Goal: Participate in discussion: Engage in conversation with other users on a specific topic

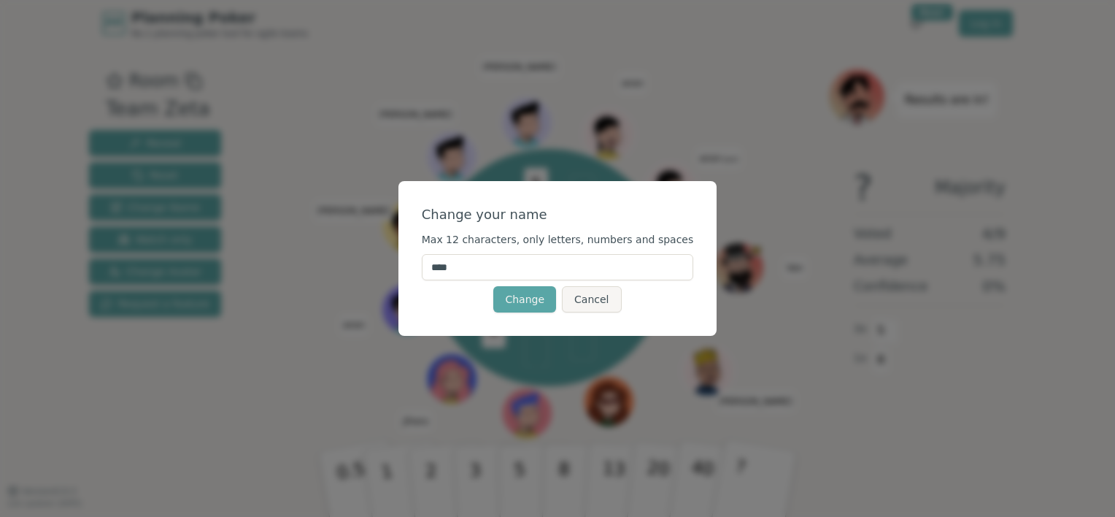
drag, startPoint x: 496, startPoint y: 272, endPoint x: 379, endPoint y: 270, distance: 117.5
click at [379, 270] on div "Change your name Max 12 characters, only letters, numbers and spaces **** Chang…" at bounding box center [557, 258] width 1115 height 517
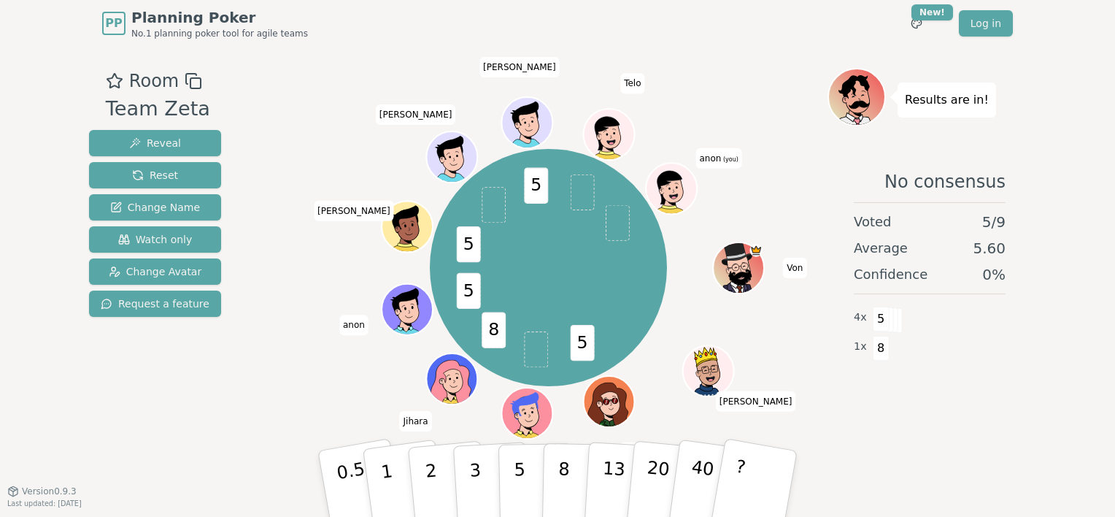
click at [345, 329] on span "anon" at bounding box center [353, 325] width 29 height 20
click at [345, 328] on span "anon" at bounding box center [353, 325] width 29 height 20
click at [713, 161] on span "anon (you)" at bounding box center [719, 158] width 46 height 20
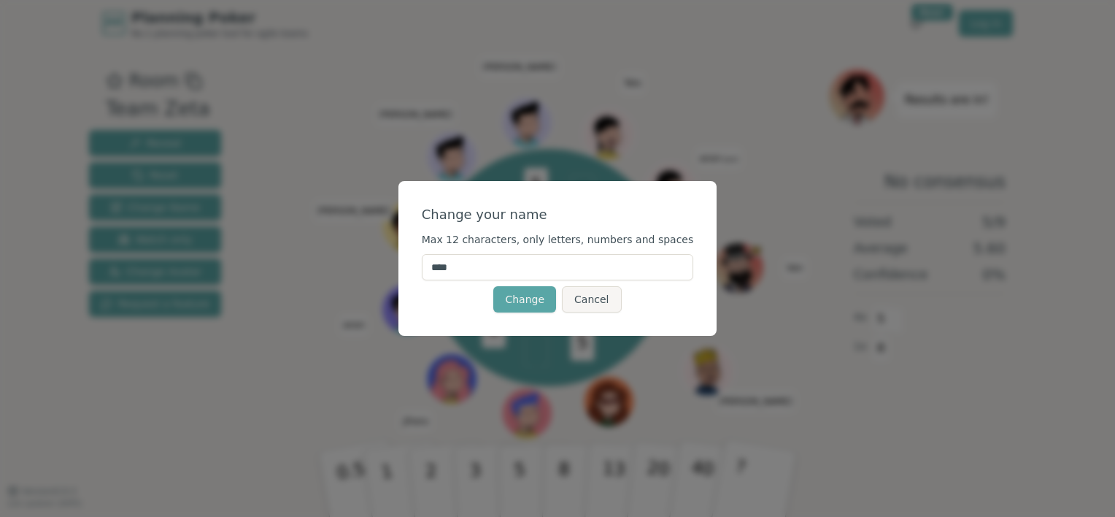
drag, startPoint x: 516, startPoint y: 269, endPoint x: 352, endPoint y: 266, distance: 164.3
click at [352, 266] on div "Change your name Max 12 characters, only letters, numbers and spaces **** Chang…" at bounding box center [557, 258] width 1115 height 517
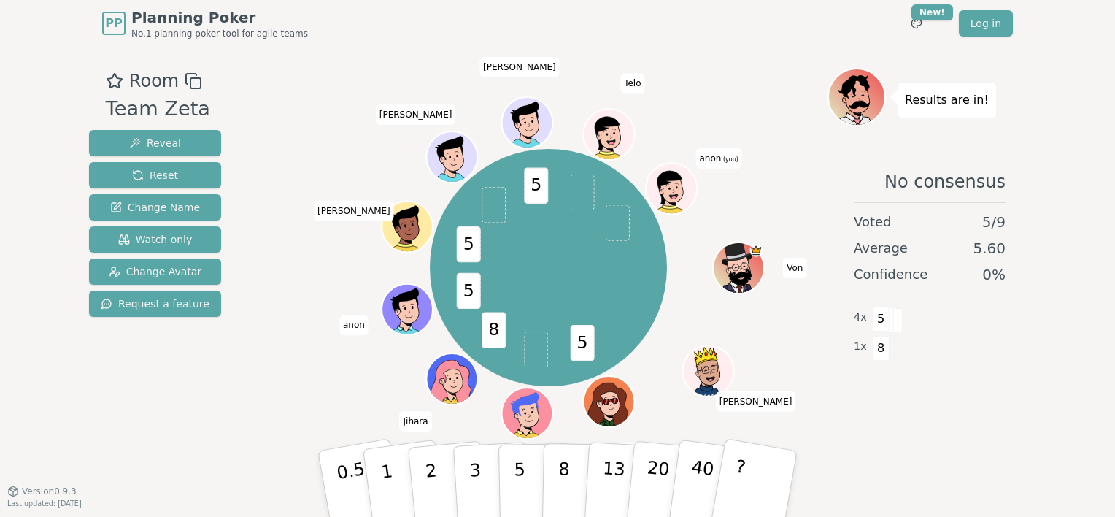
click at [714, 164] on span "anon (you)" at bounding box center [719, 158] width 46 height 20
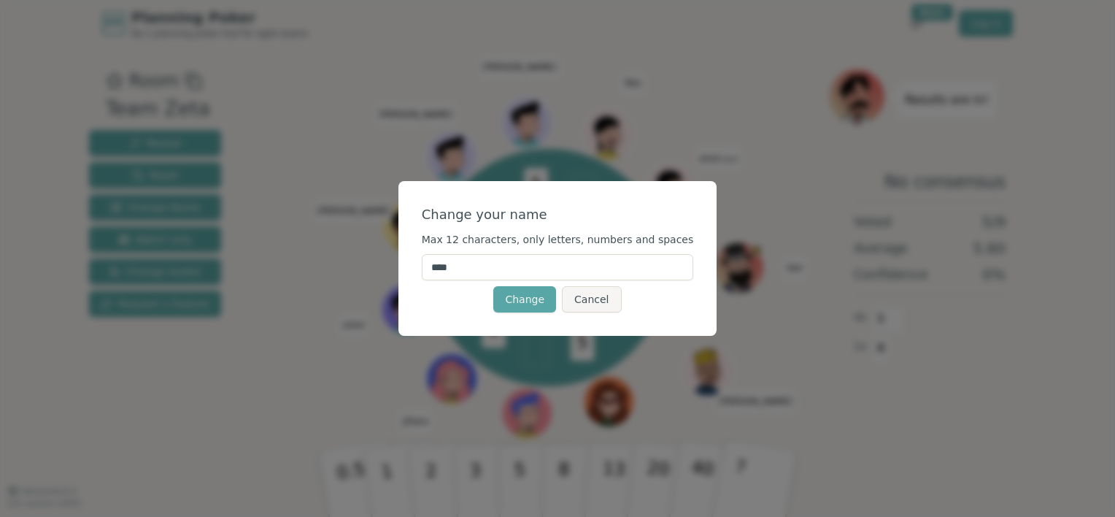
click at [482, 269] on input "****" at bounding box center [558, 267] width 272 height 26
type input "******"
click at [523, 301] on button "Change" at bounding box center [524, 299] width 63 height 26
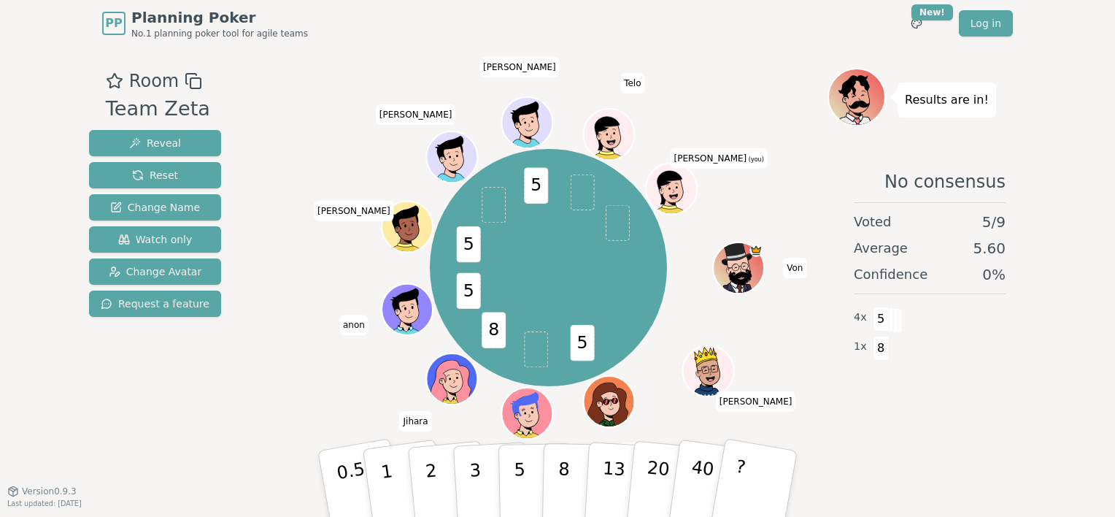
click at [672, 193] on icon at bounding box center [674, 196] width 25 height 9
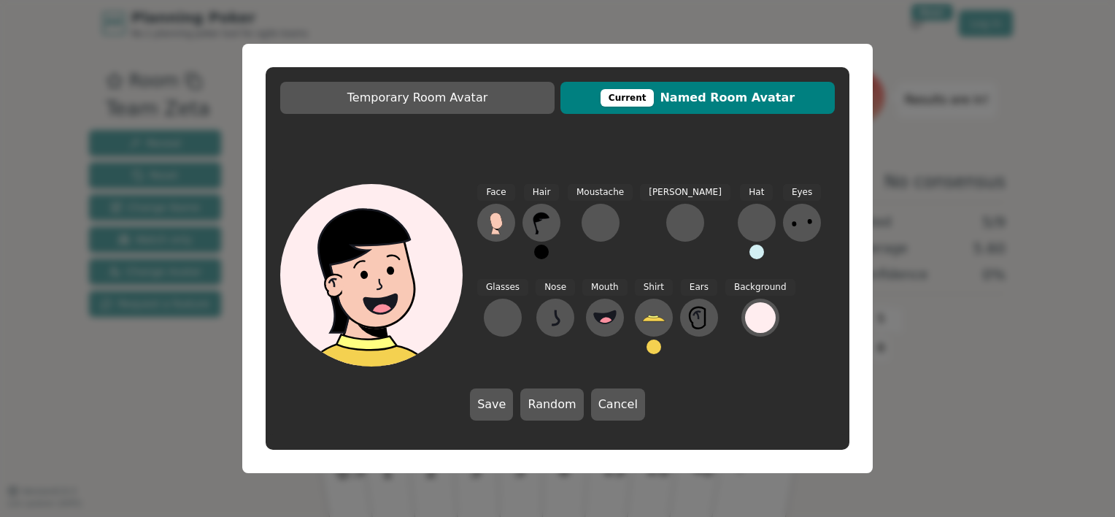
click at [416, 269] on icon at bounding box center [377, 273] width 182 height 20
click at [599, 409] on button "Cancel" at bounding box center [618, 404] width 54 height 32
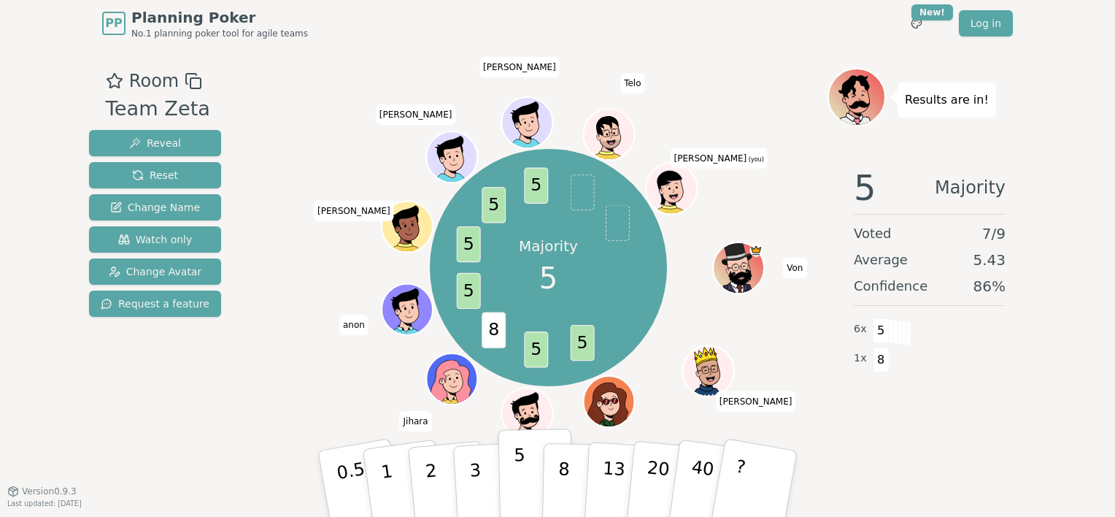
click at [515, 480] on p "5" at bounding box center [520, 484] width 12 height 79
click at [664, 186] on icon at bounding box center [674, 187] width 50 height 5
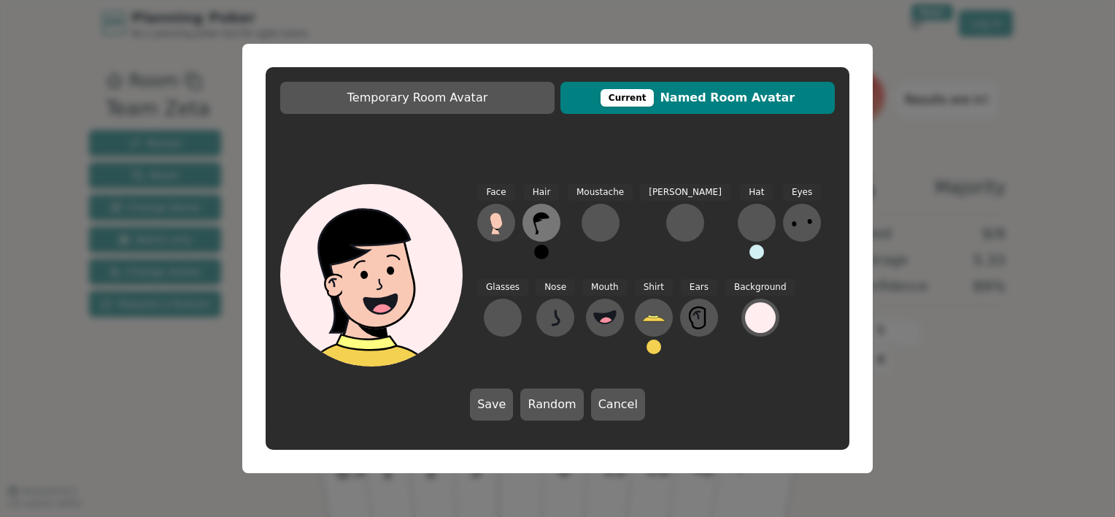
click at [546, 225] on icon at bounding box center [541, 222] width 23 height 23
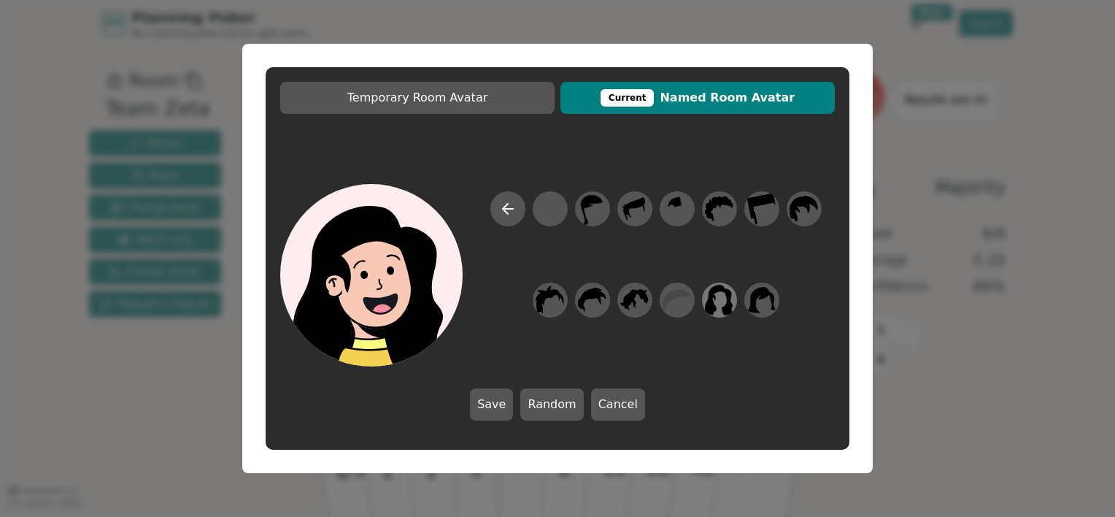
click at [724, 305] on icon at bounding box center [719, 300] width 28 height 33
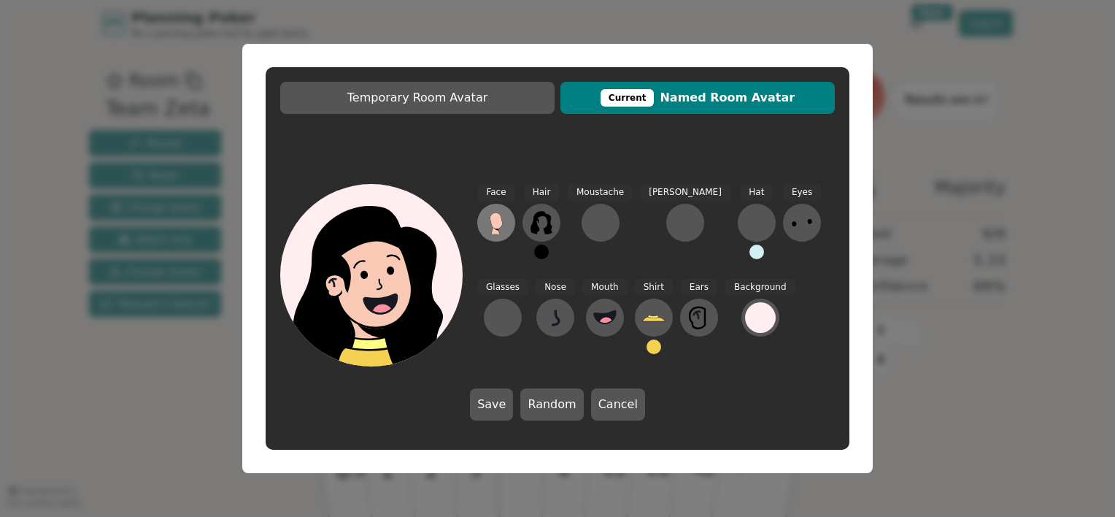
click at [497, 226] on icon at bounding box center [496, 220] width 12 height 16
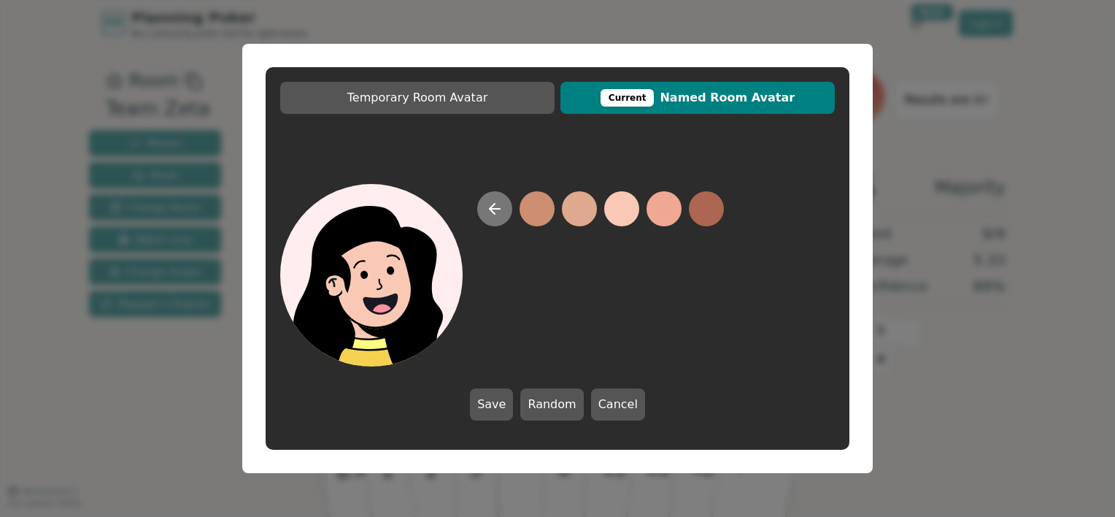
click at [499, 219] on button at bounding box center [494, 208] width 35 height 35
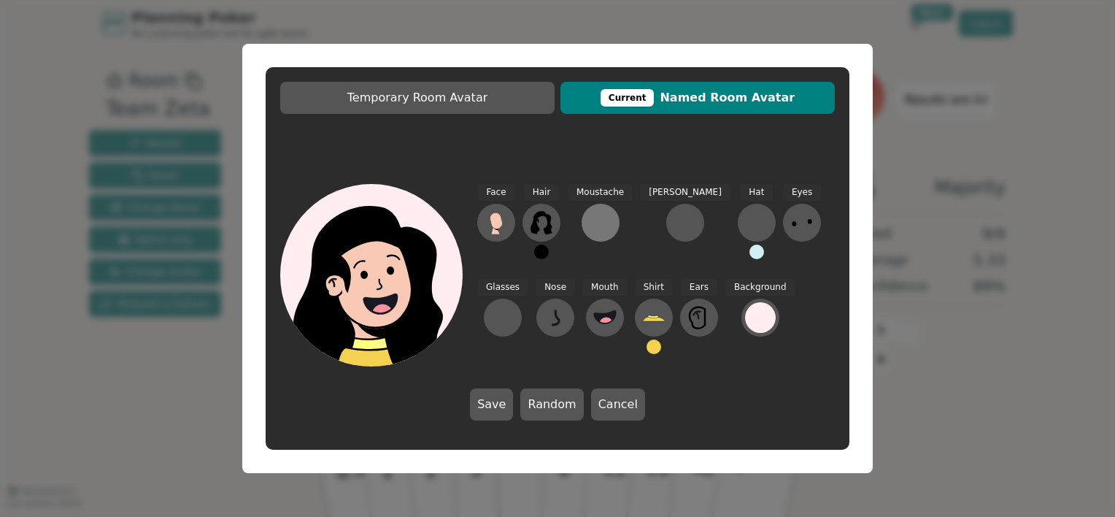
click at [603, 220] on div at bounding box center [600, 222] width 23 height 23
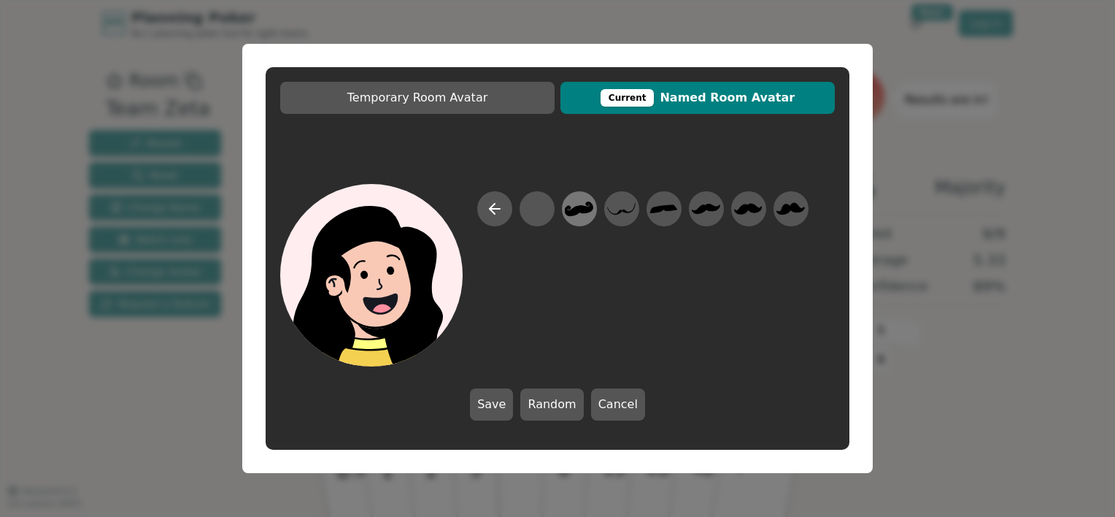
click at [587, 208] on icon at bounding box center [579, 208] width 28 height 15
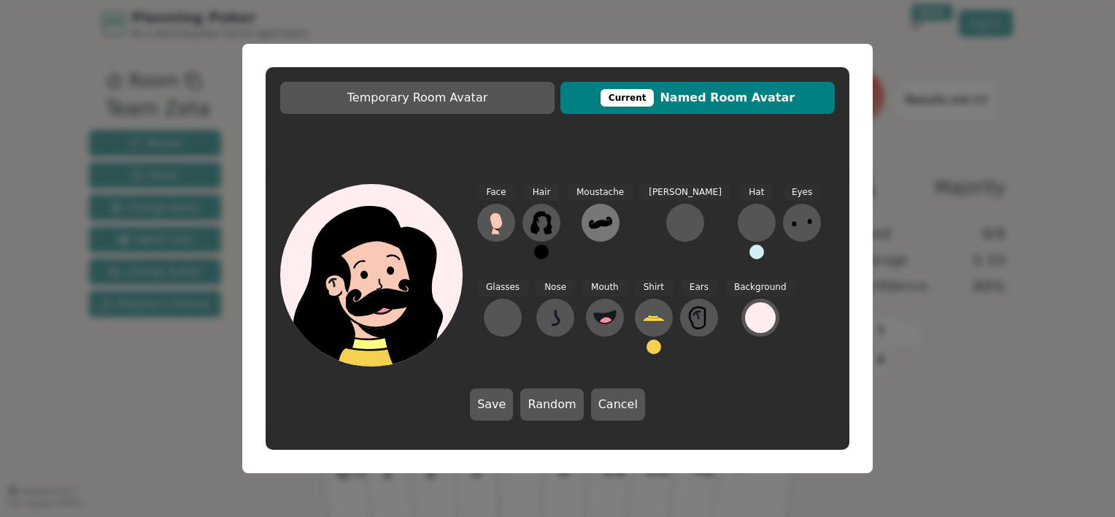
click at [599, 226] on icon at bounding box center [600, 223] width 23 height 12
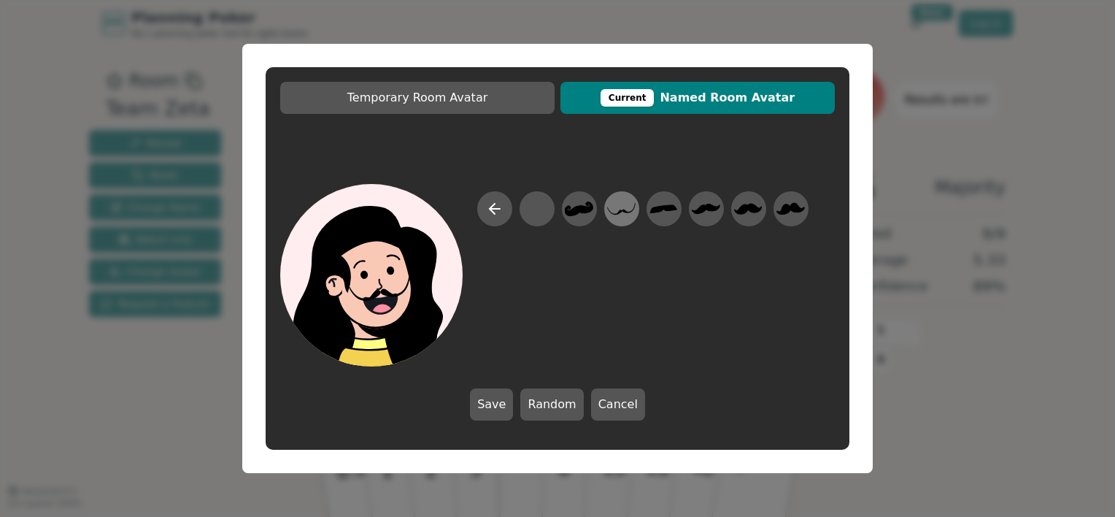
click at [630, 213] on icon at bounding box center [621, 209] width 28 height 33
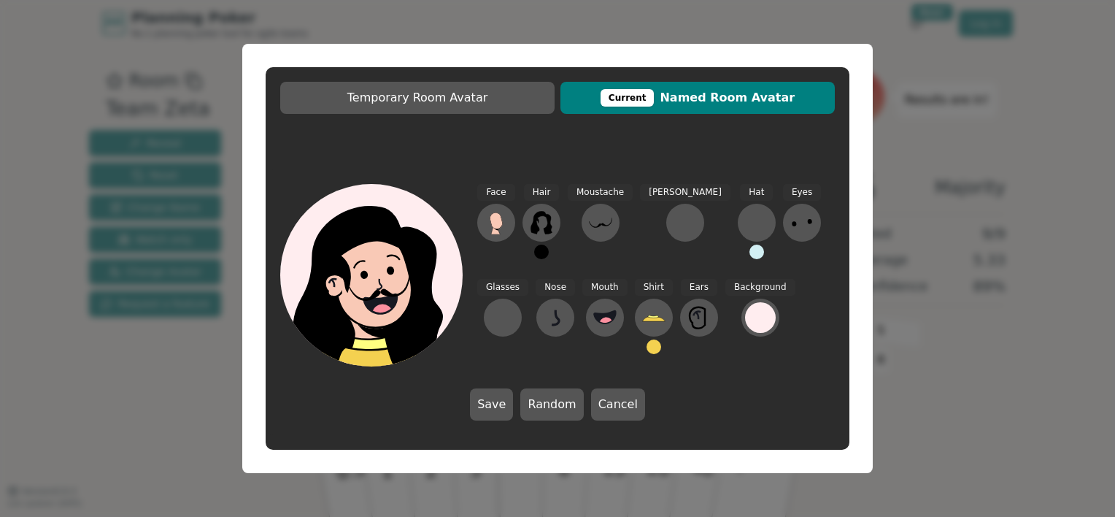
click at [622, 217] on div "Moustache" at bounding box center [600, 228] width 65 height 88
click at [596, 220] on icon at bounding box center [600, 222] width 23 height 23
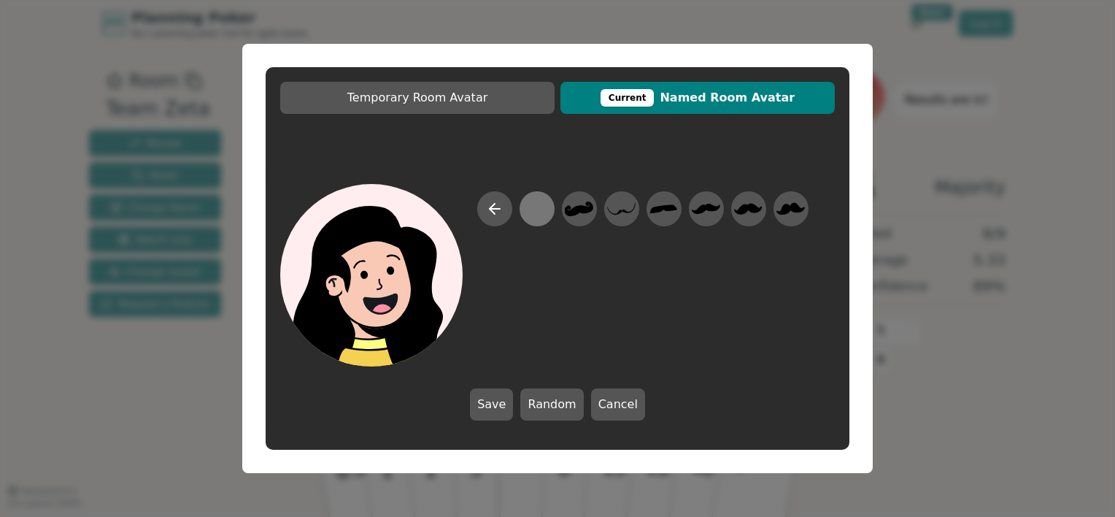
click at [545, 217] on div at bounding box center [537, 209] width 28 height 33
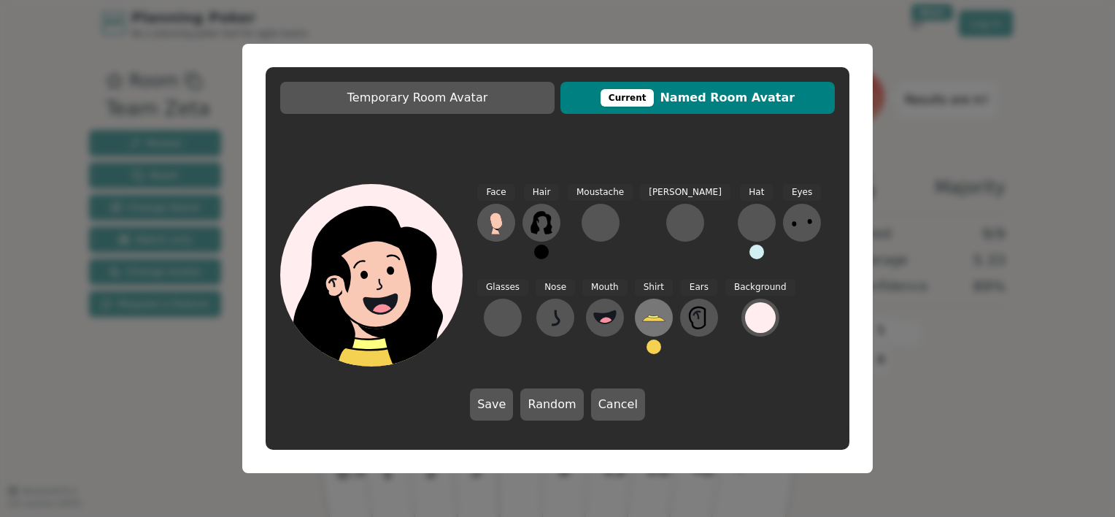
click at [648, 318] on icon at bounding box center [653, 316] width 11 height 3
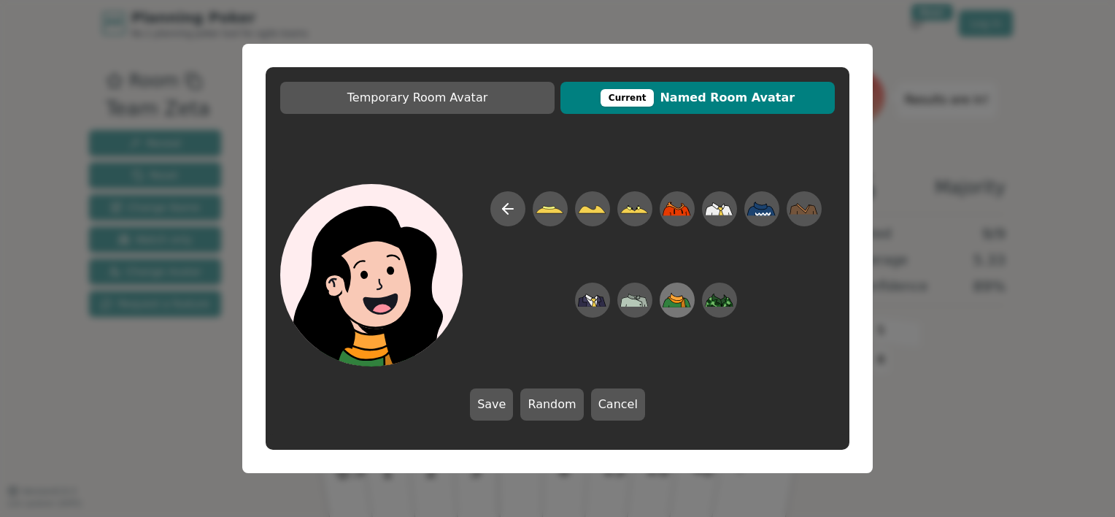
click at [682, 309] on icon at bounding box center [677, 300] width 28 height 33
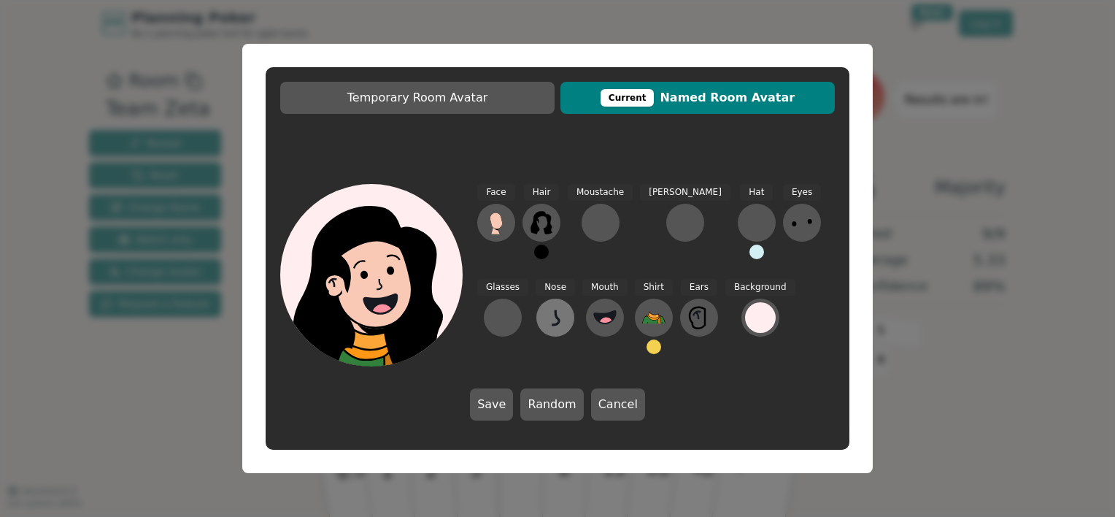
click at [536, 315] on button at bounding box center [555, 318] width 38 height 38
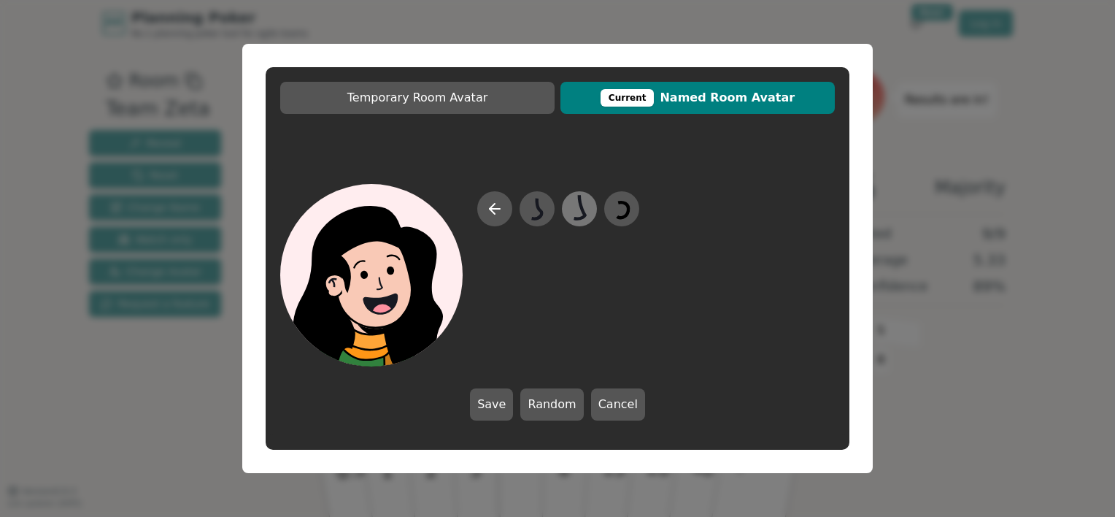
click at [577, 216] on icon at bounding box center [579, 209] width 28 height 33
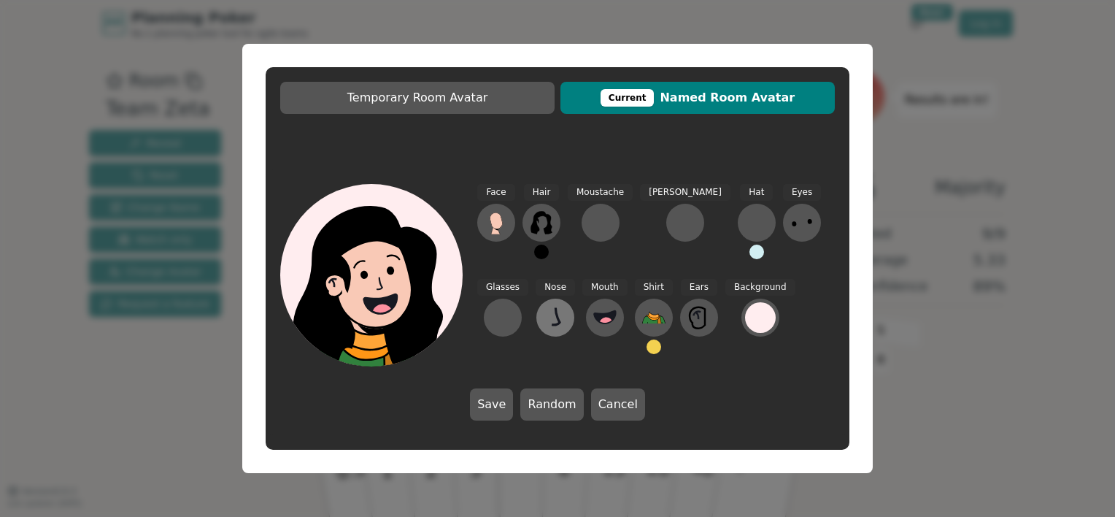
click at [544, 317] on icon at bounding box center [555, 317] width 23 height 23
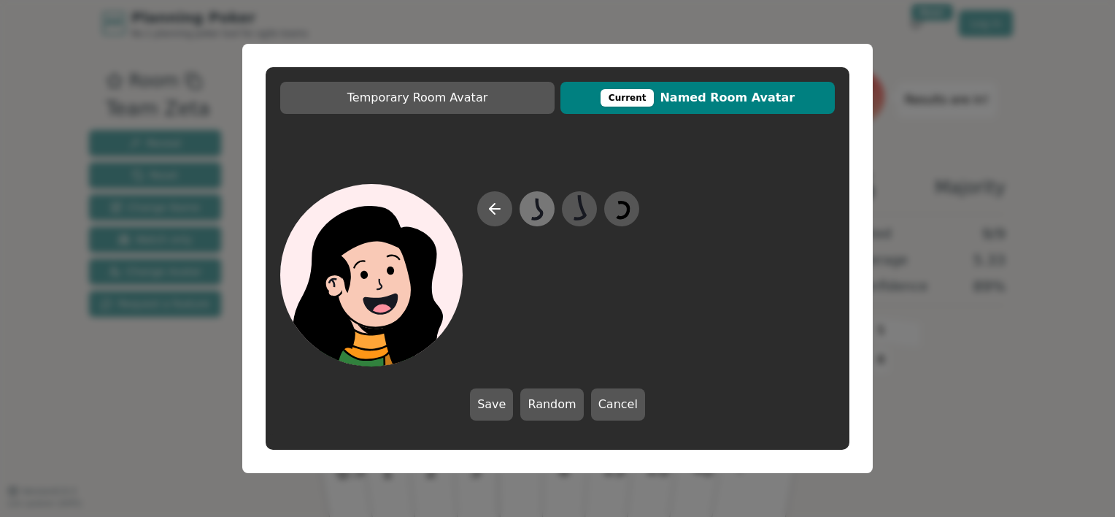
click at [533, 207] on icon at bounding box center [537, 209] width 28 height 33
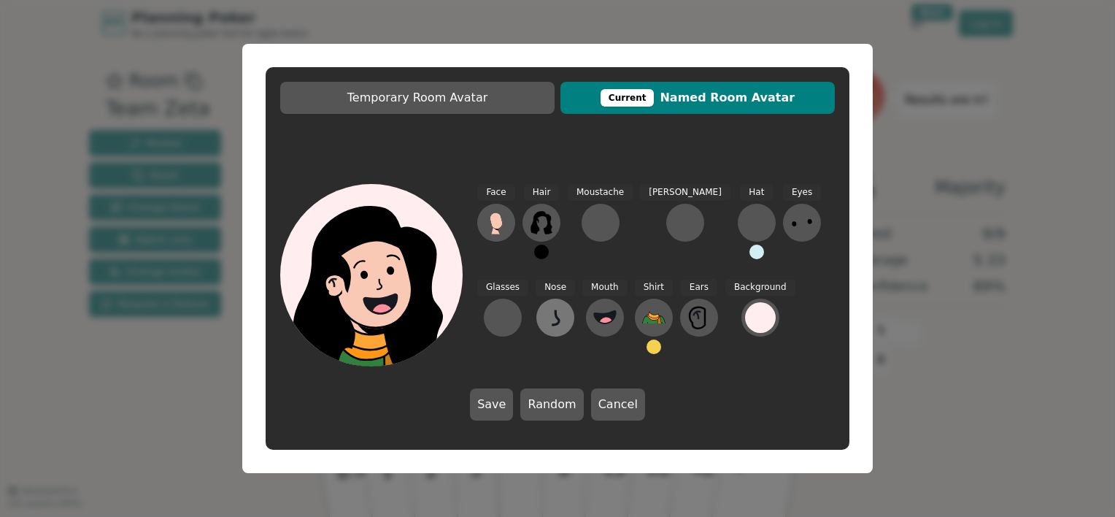
click at [544, 317] on icon at bounding box center [555, 317] width 23 height 23
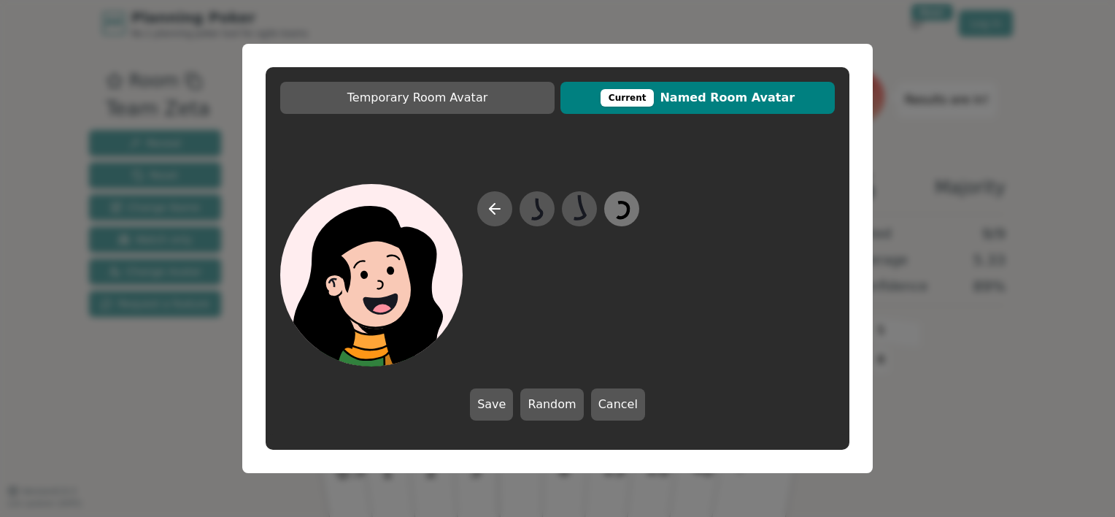
click at [614, 211] on icon at bounding box center [621, 209] width 28 height 33
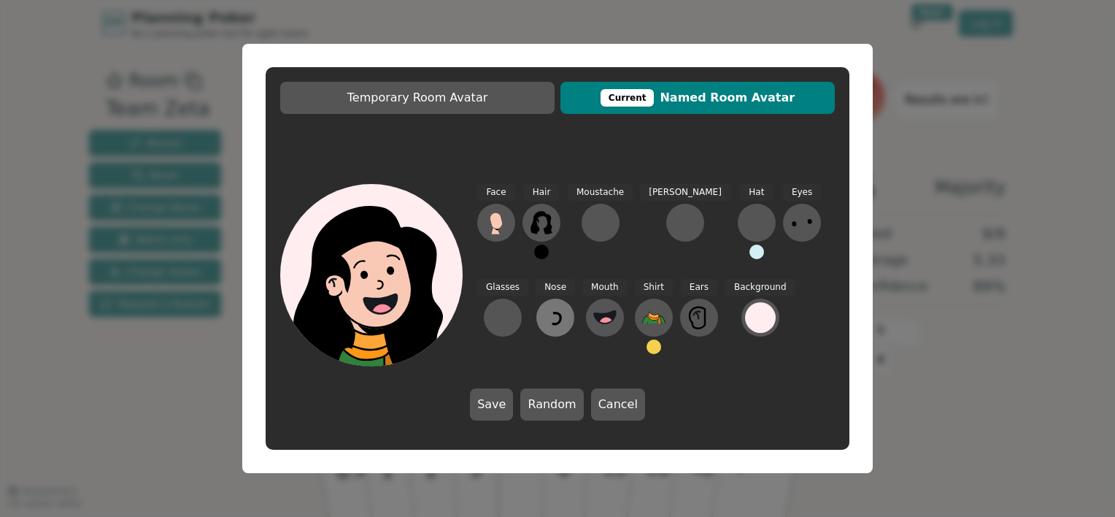
click at [544, 326] on icon at bounding box center [555, 317] width 23 height 23
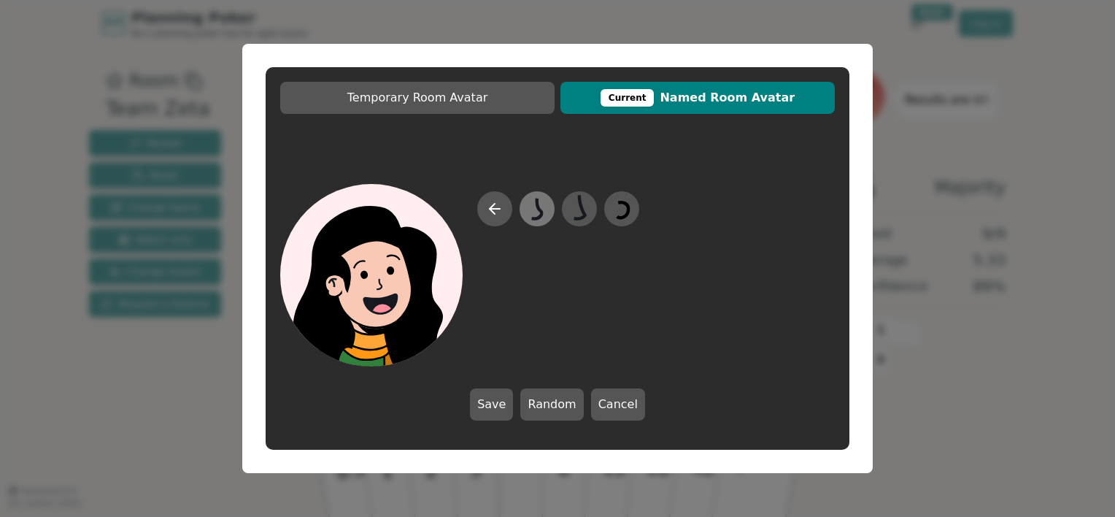
click at [528, 210] on icon at bounding box center [537, 209] width 28 height 33
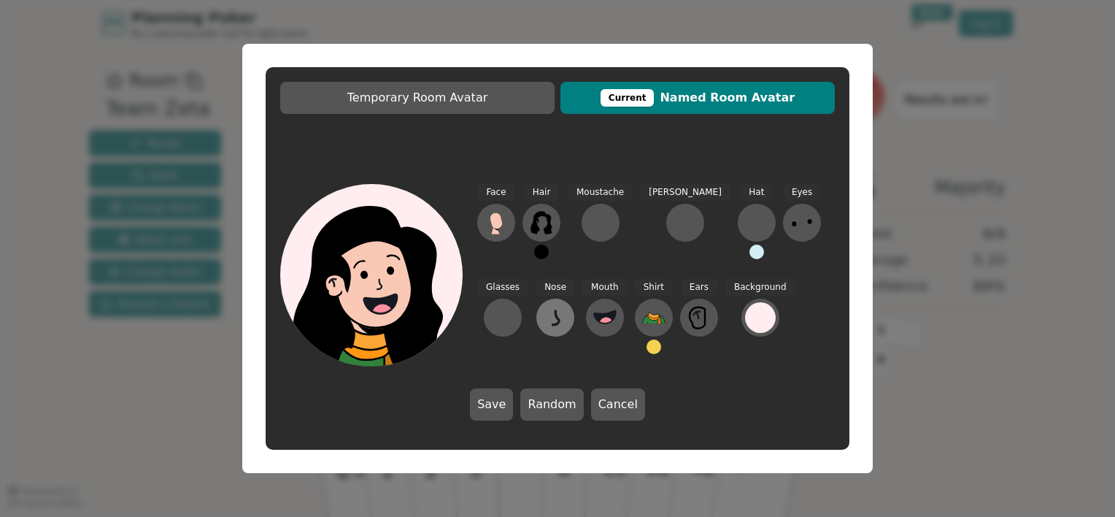
click at [544, 318] on icon at bounding box center [555, 317] width 23 height 23
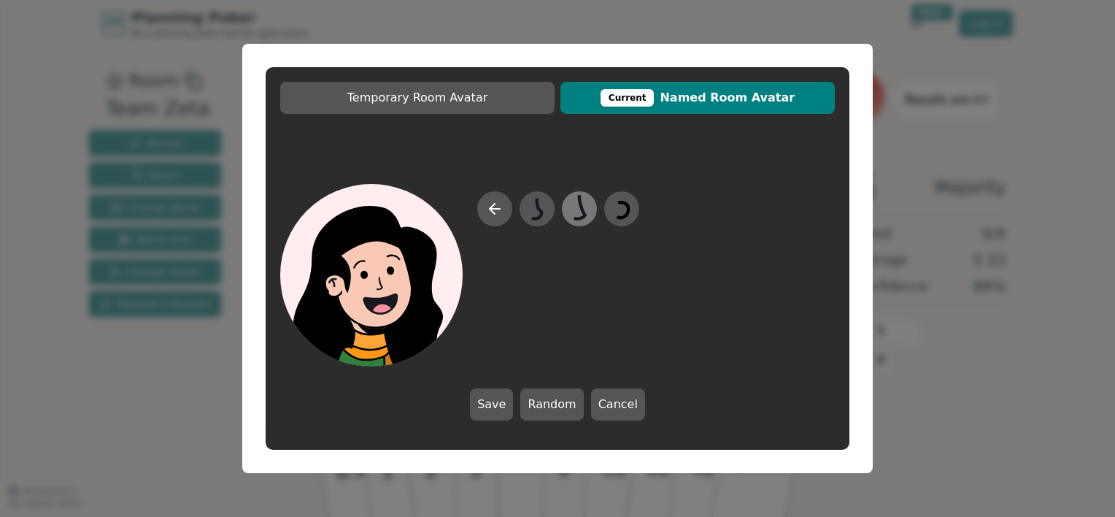
click at [581, 213] on icon at bounding box center [579, 209] width 28 height 33
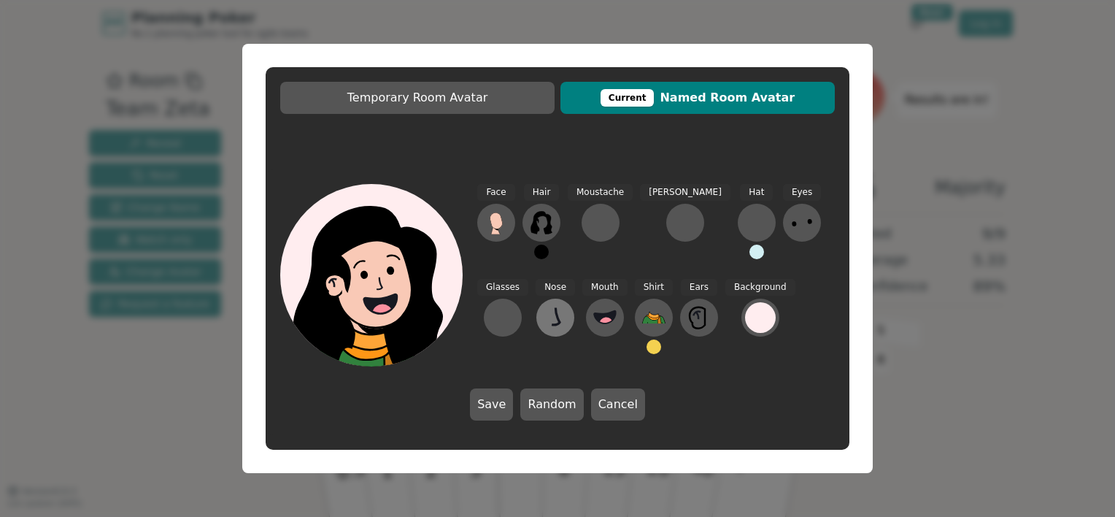
click at [536, 321] on button at bounding box center [555, 318] width 38 height 38
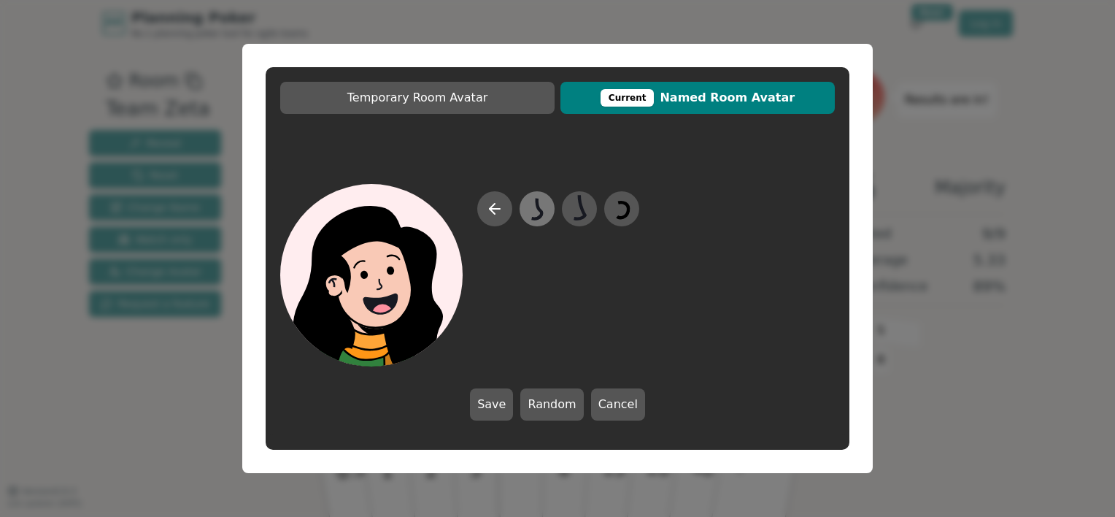
click at [544, 210] on icon at bounding box center [537, 209] width 28 height 33
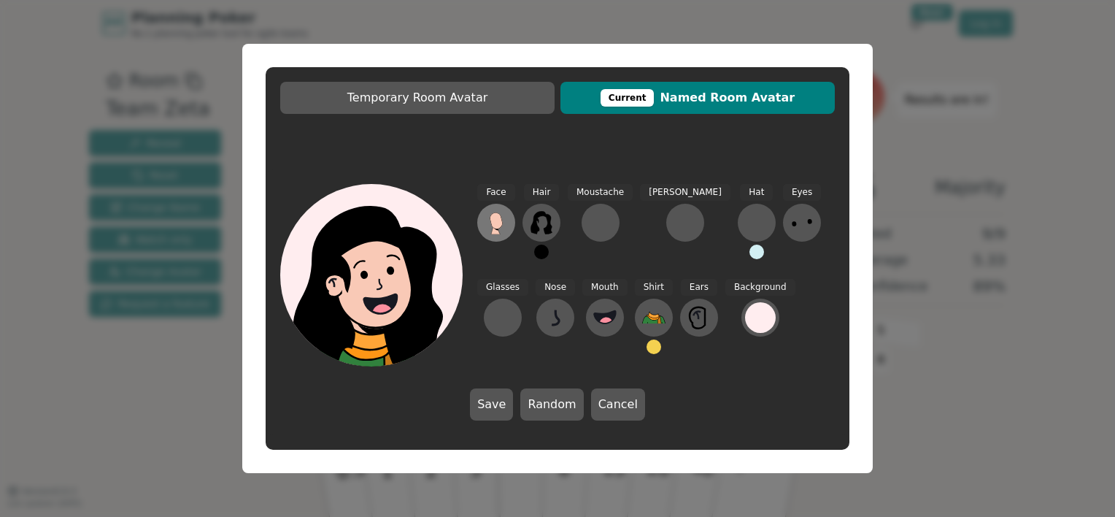
click at [505, 222] on icon at bounding box center [496, 222] width 23 height 23
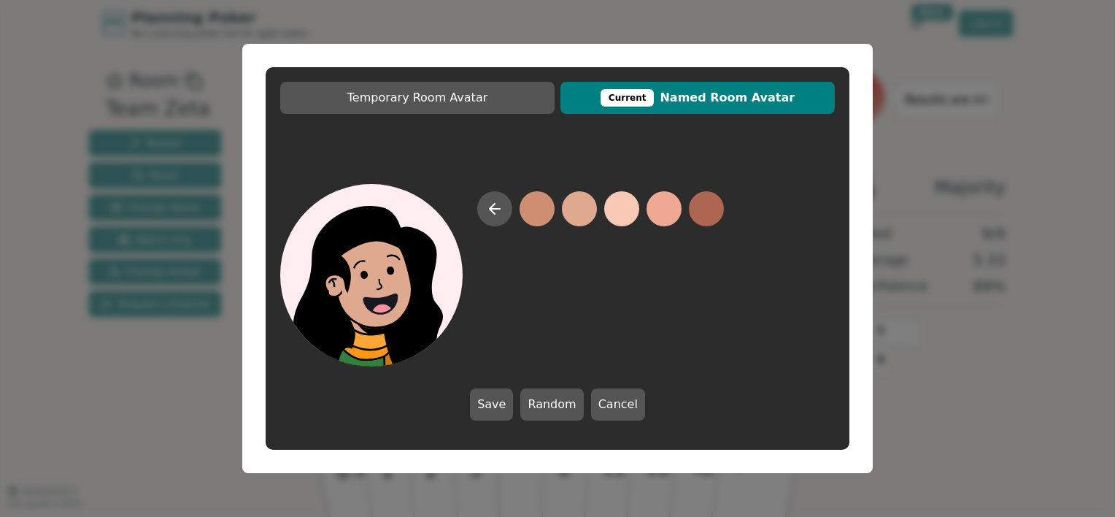
click at [581, 207] on button at bounding box center [579, 208] width 35 height 35
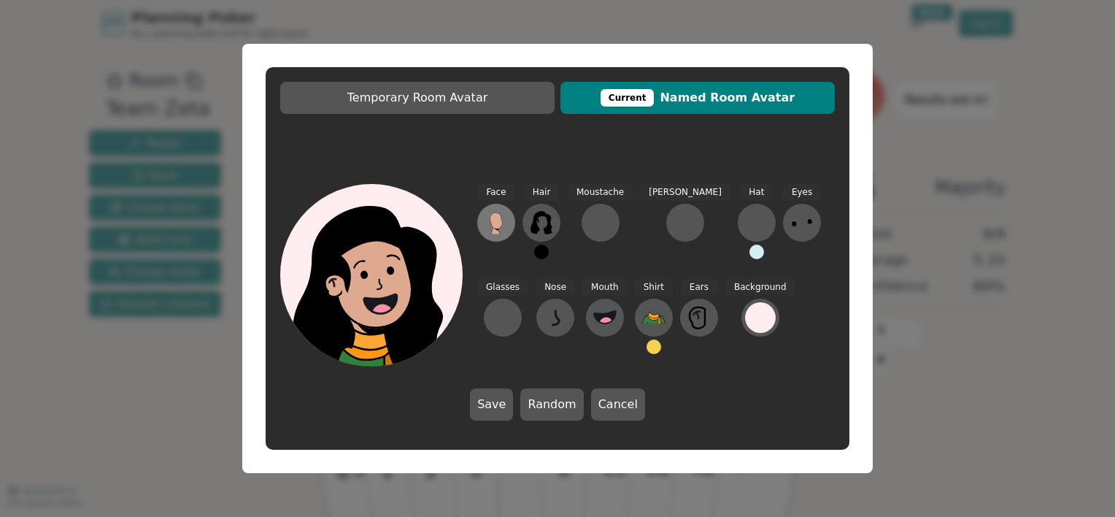
click at [491, 218] on g at bounding box center [496, 223] width 13 height 22
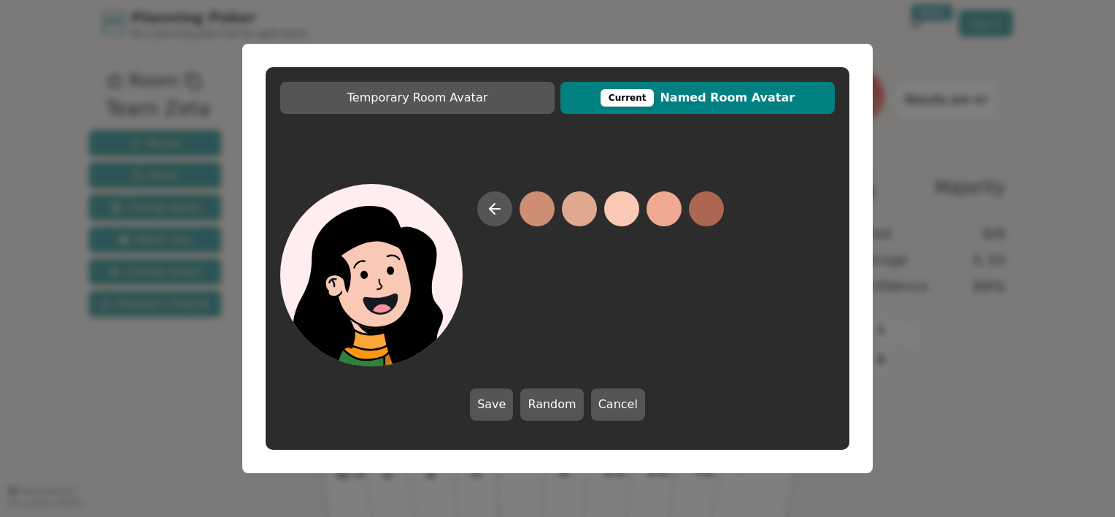
click at [620, 210] on button at bounding box center [621, 208] width 35 height 35
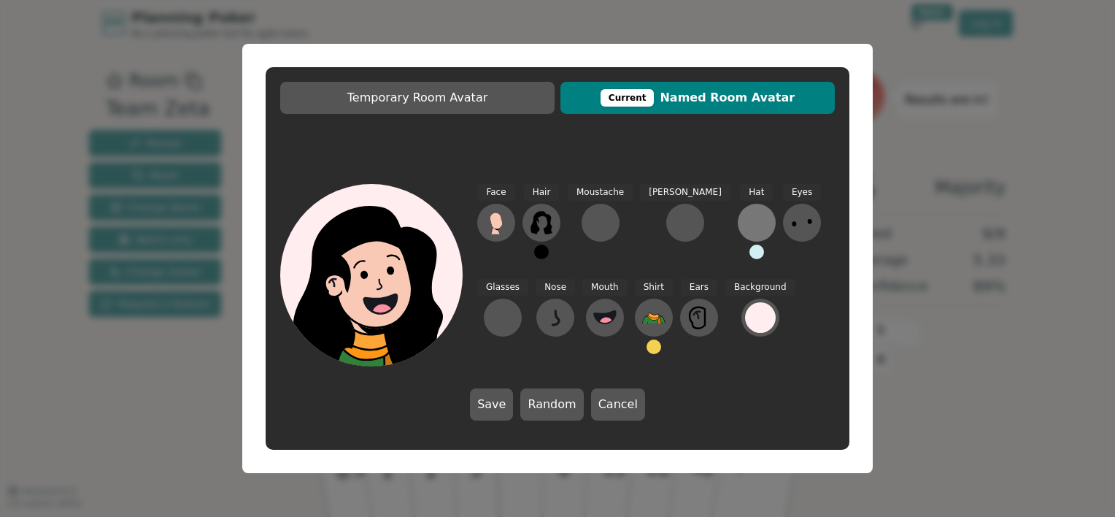
click at [745, 220] on div at bounding box center [756, 222] width 23 height 23
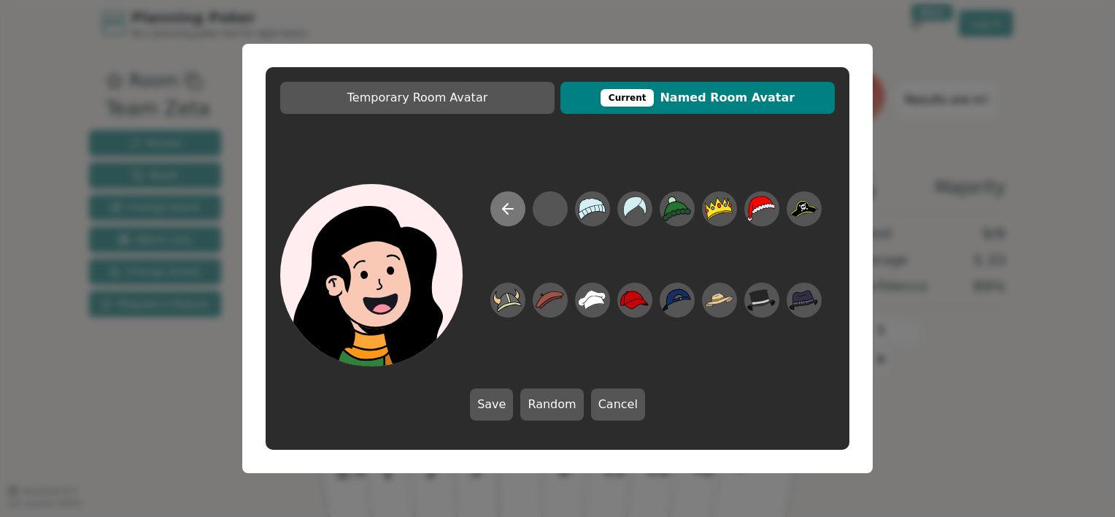
click at [504, 207] on icon at bounding box center [505, 209] width 5 height 10
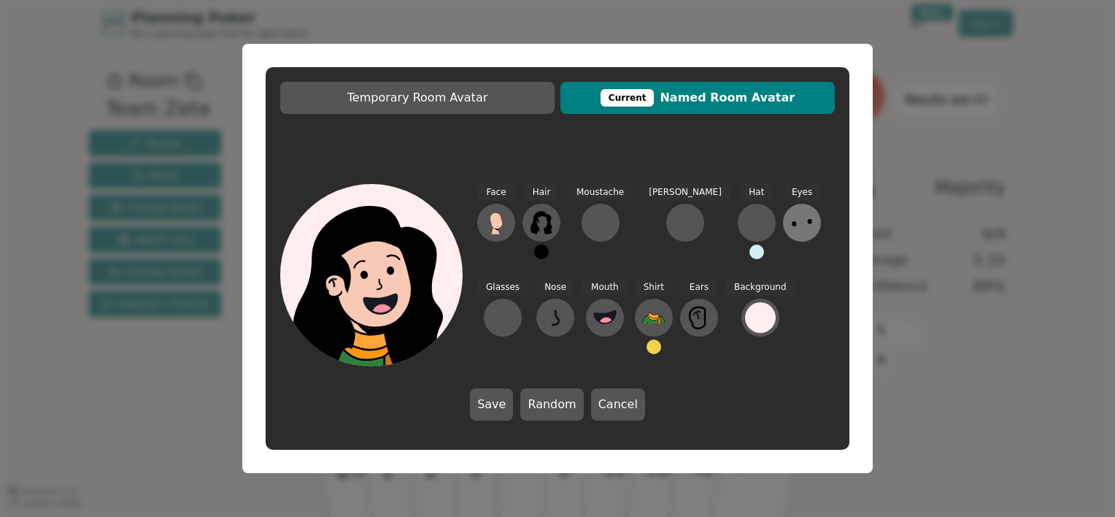
click at [807, 222] on ellipse at bounding box center [809, 220] width 5 height 5
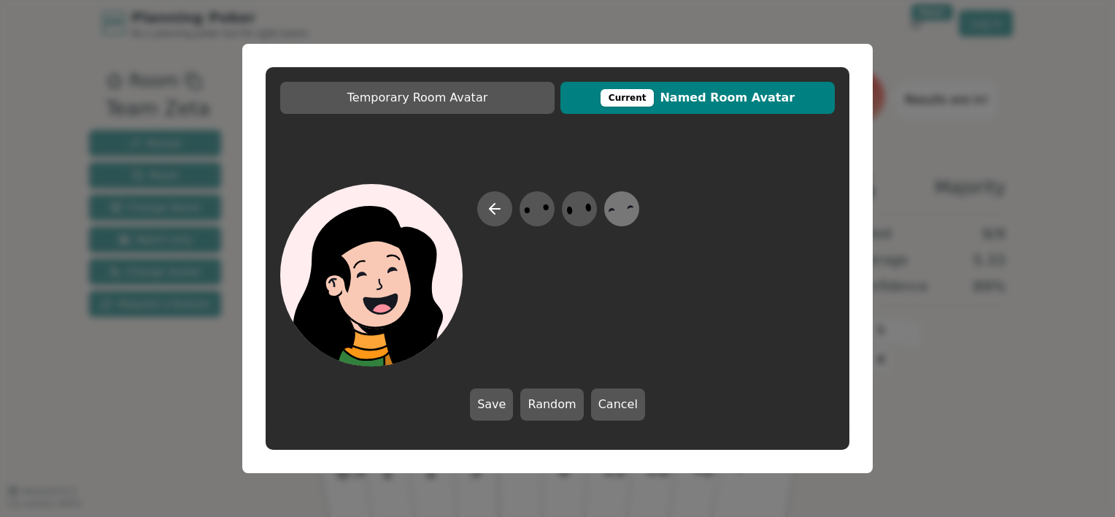
click at [622, 207] on icon at bounding box center [621, 209] width 28 height 33
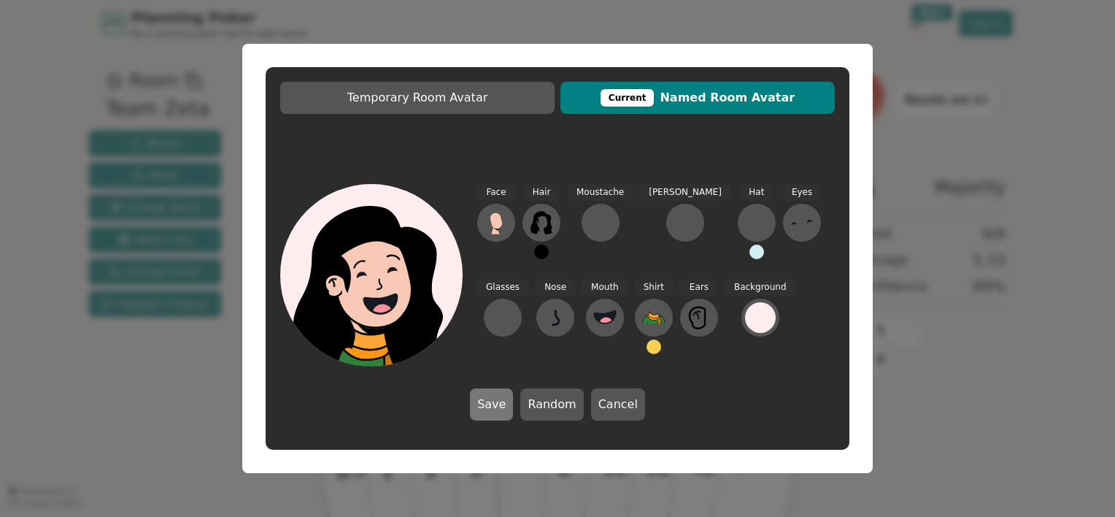
click at [513, 403] on button "Save" at bounding box center [491, 404] width 43 height 32
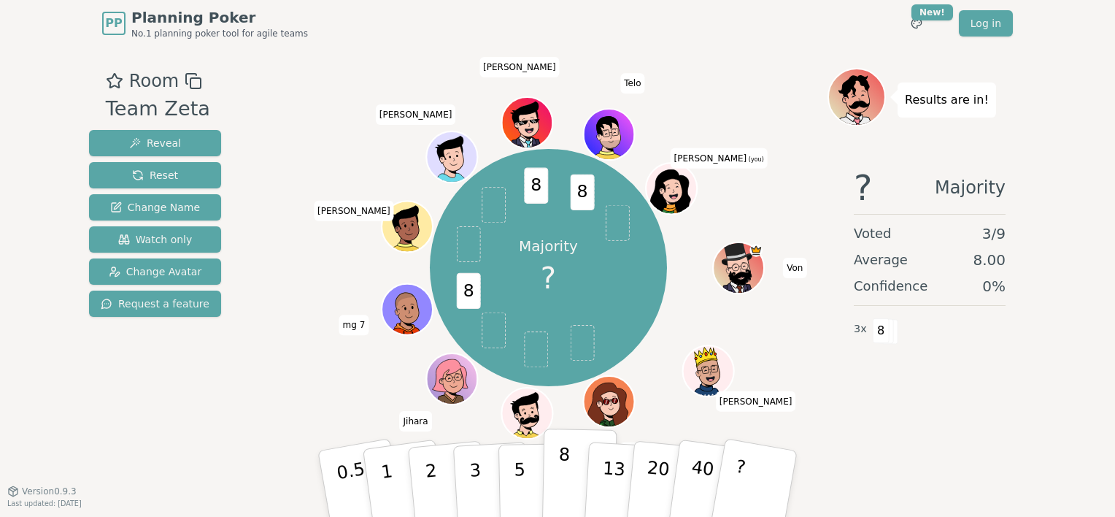
click at [572, 473] on button "8" at bounding box center [579, 483] width 75 height 111
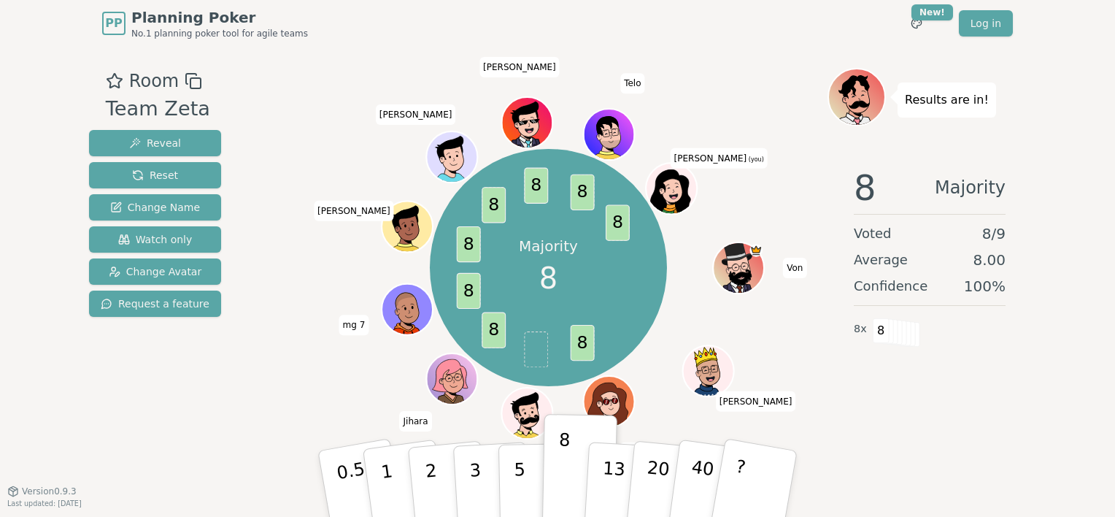
click at [1016, 445] on div "8 Majority Voted 8 / 9 Average 8.00 Confidence 100 % 8 x 8" at bounding box center [930, 301] width 204 height 292
click at [249, 357] on div "Room Team Zeta Reveal Reset Change Name Watch only Change Avatar Request a feat…" at bounding box center [557, 268] width 949 height 401
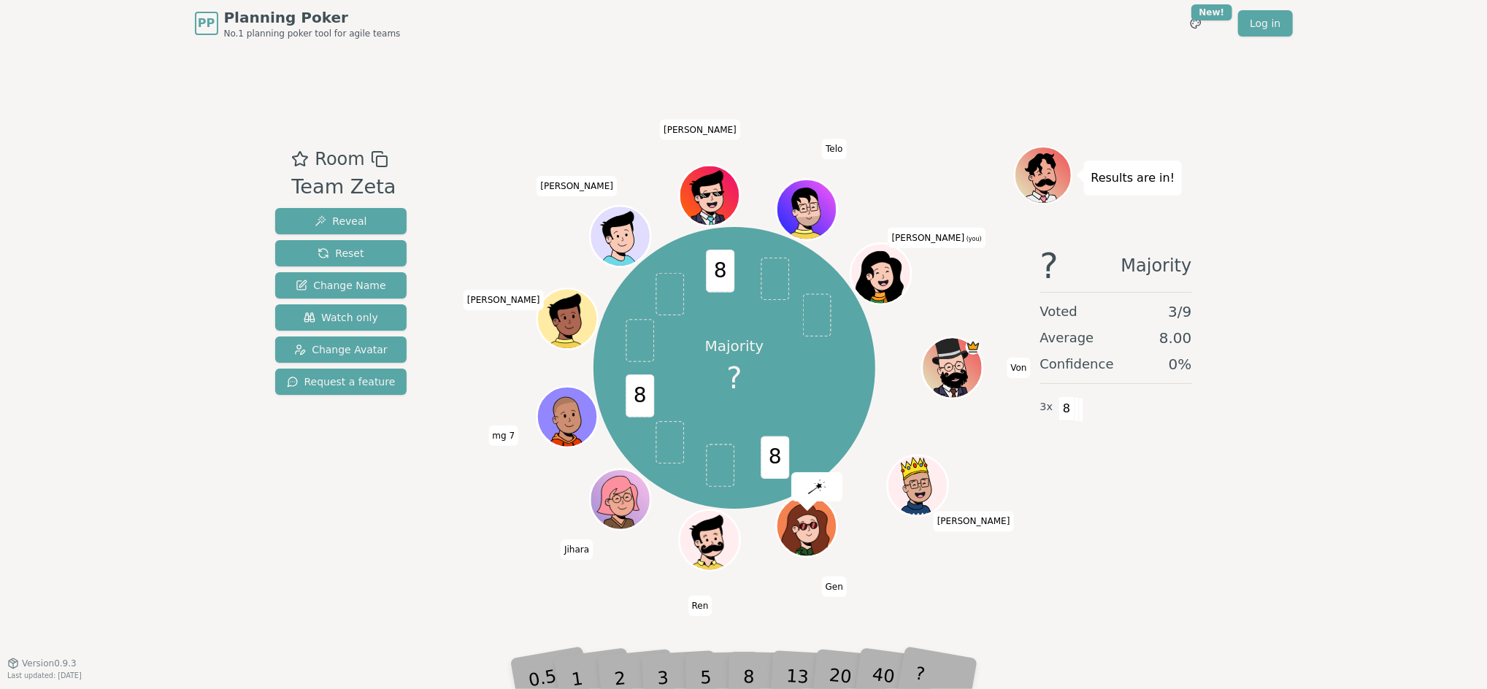
click at [751, 516] on div "8" at bounding box center [765, 656] width 45 height 52
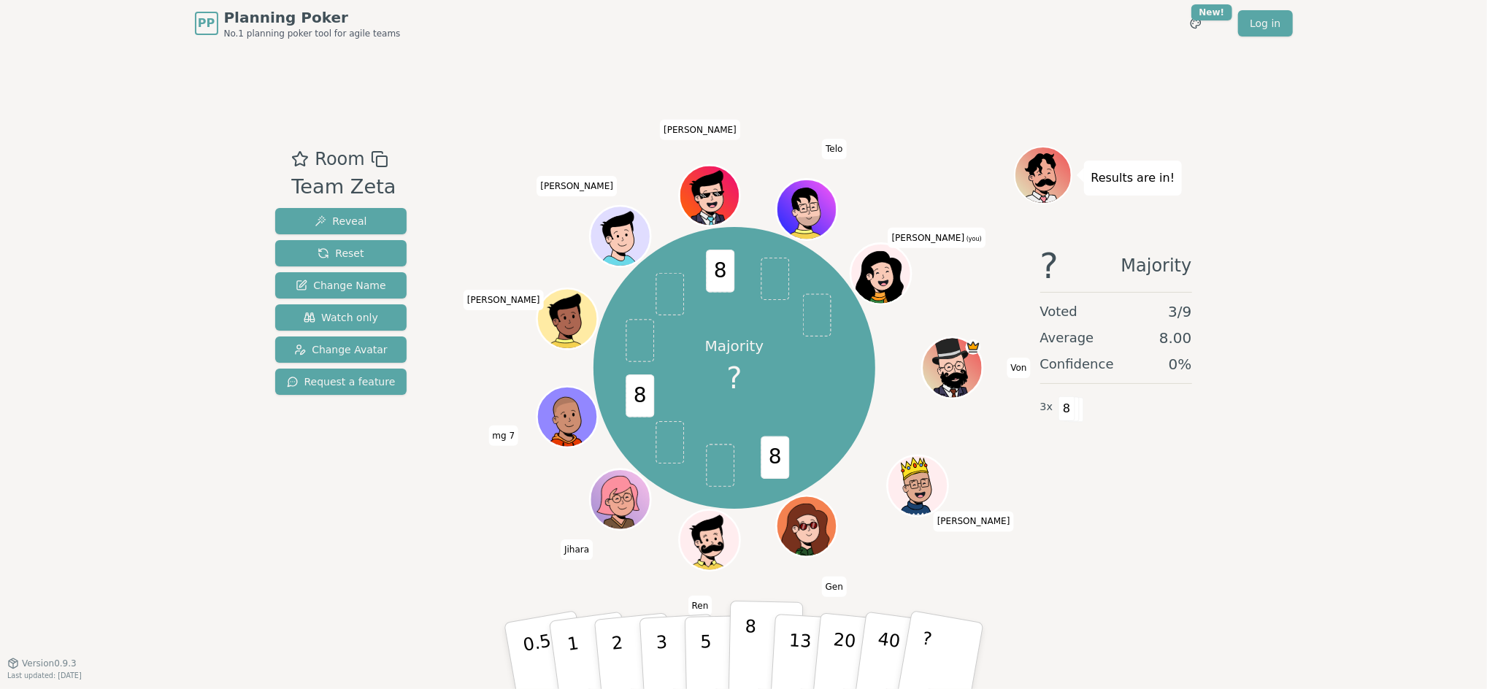
click at [745, 516] on p "8" at bounding box center [749, 655] width 12 height 79
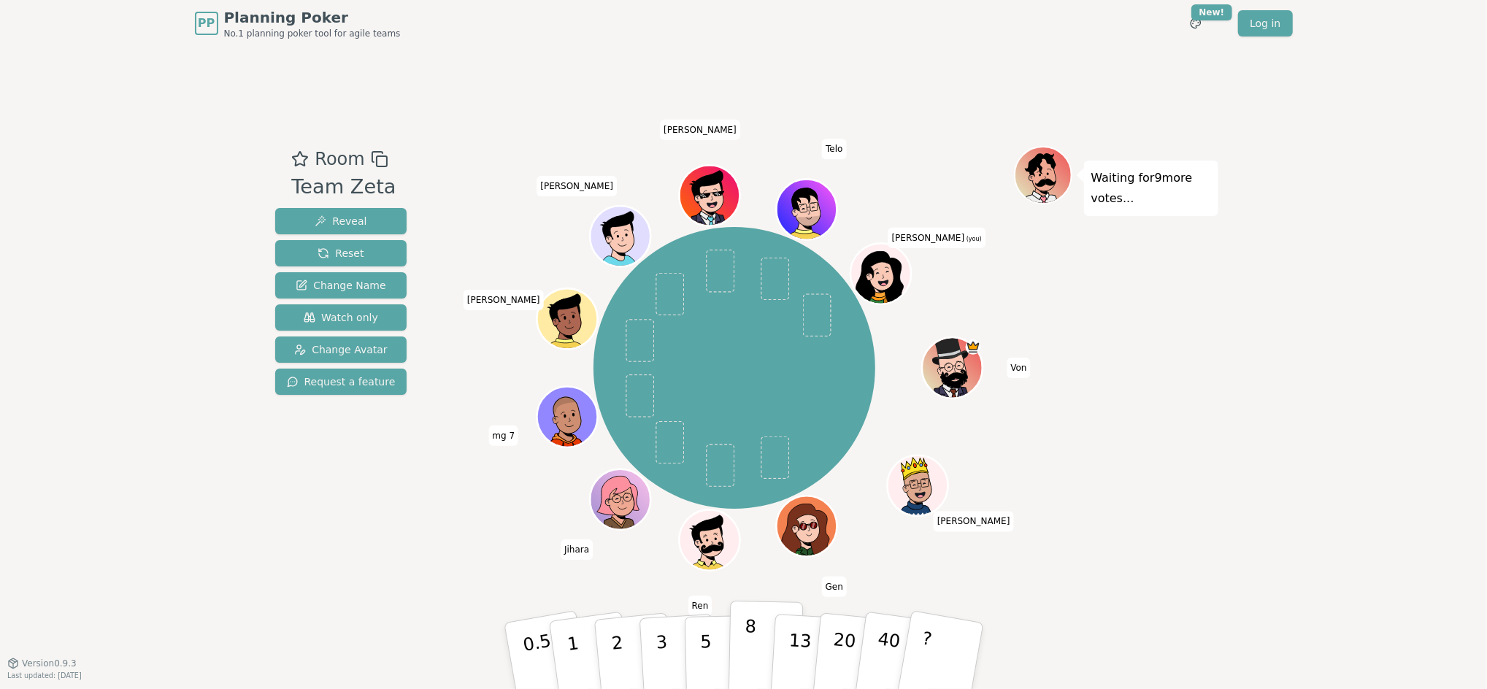
click at [761, 516] on button "8" at bounding box center [765, 656] width 75 height 111
